Goal: Task Accomplishment & Management: Use online tool/utility

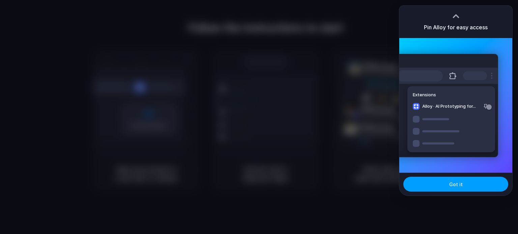
click at [470, 189] on button "Got it" at bounding box center [455, 184] width 105 height 15
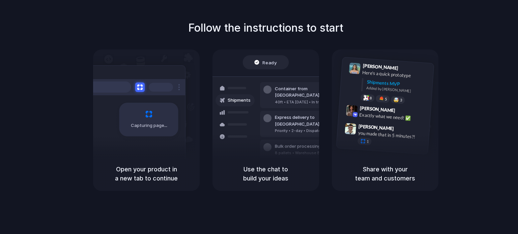
click at [259, 117] on div at bounding box center [259, 117] width 0 height 0
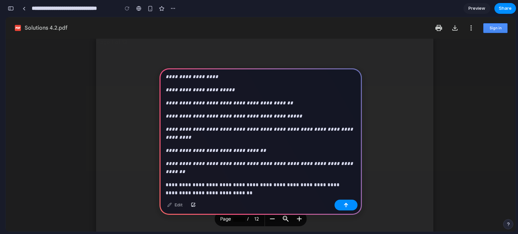
scroll to position [883, 0]
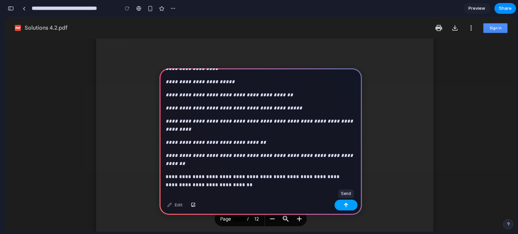
click at [344, 208] on button "button" at bounding box center [345, 205] width 23 height 11
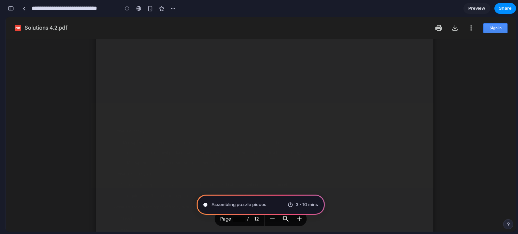
scroll to position [3114, 0]
